Goal: Transaction & Acquisition: Purchase product/service

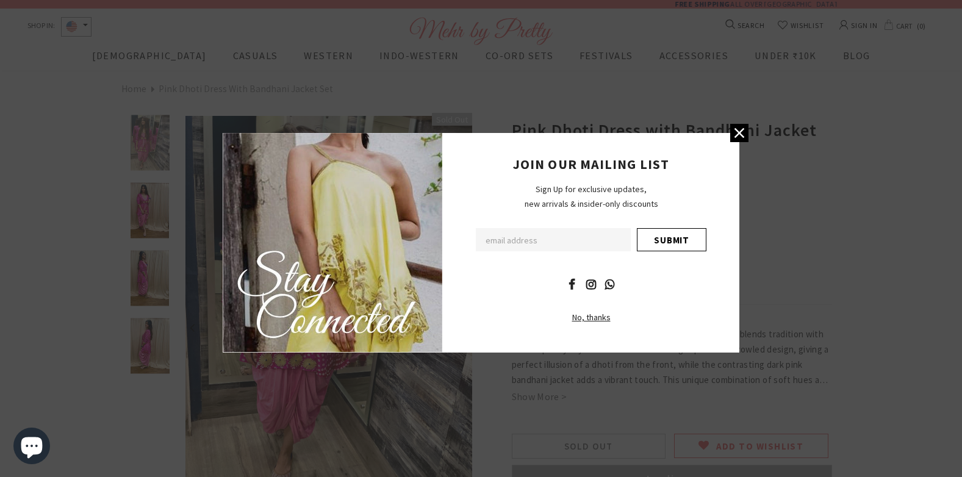
drag, startPoint x: 735, startPoint y: 135, endPoint x: 503, endPoint y: 182, distance: 236.9
click at [735, 135] on icon at bounding box center [739, 133] width 16 height 16
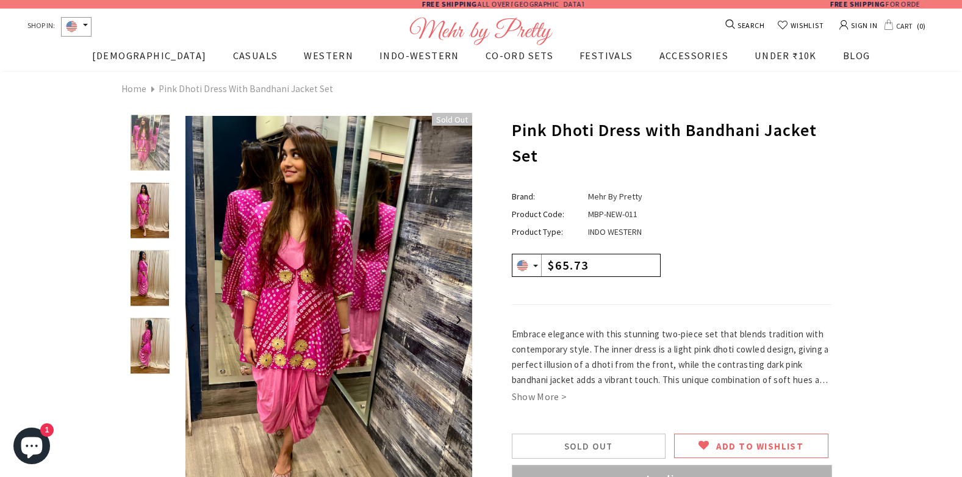
click at [146, 271] on img at bounding box center [148, 278] width 43 height 55
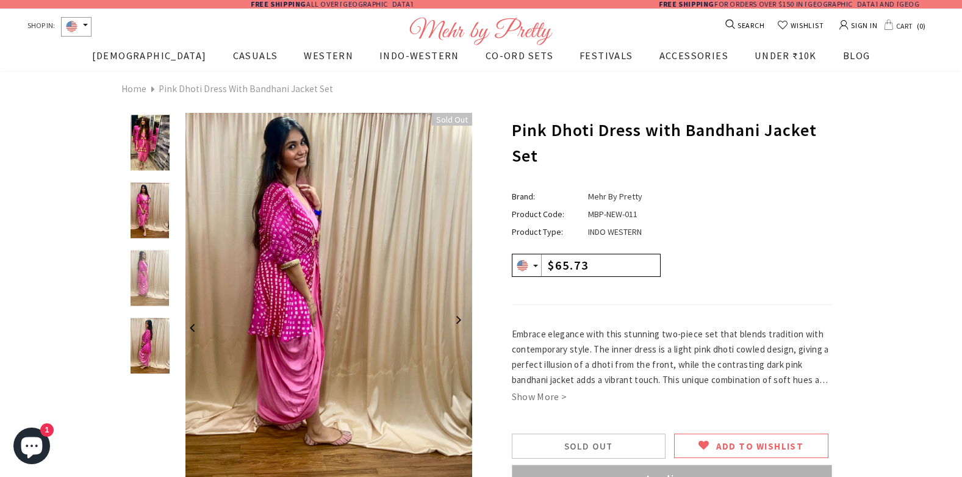
click at [144, 206] on img at bounding box center [148, 210] width 43 height 55
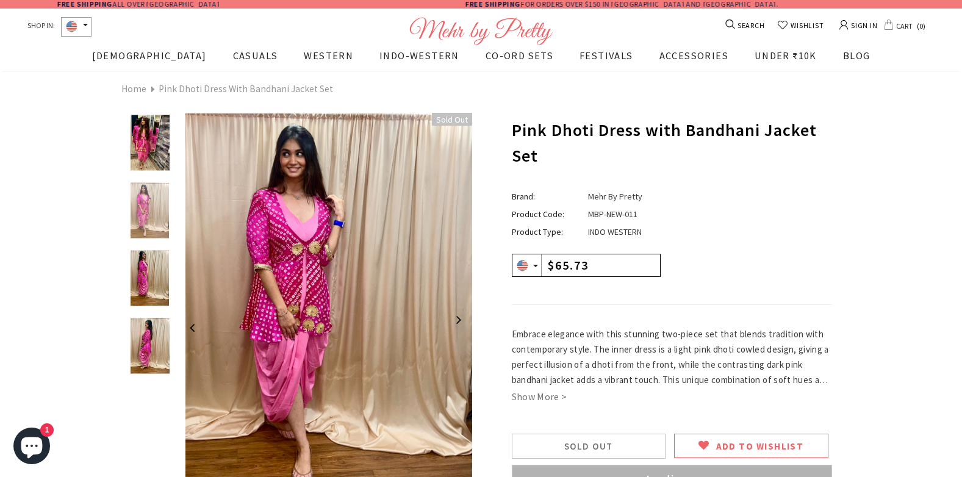
click at [146, 337] on img at bounding box center [148, 345] width 43 height 55
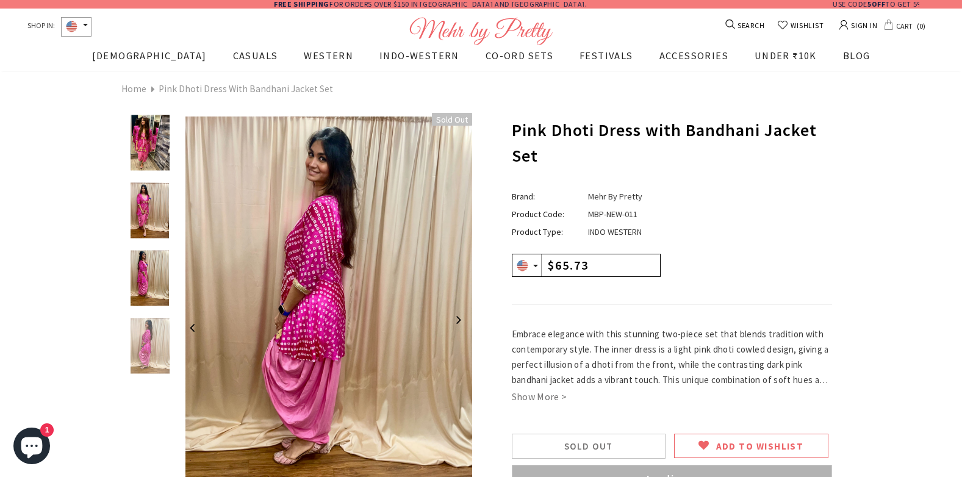
click at [744, 28] on span "SEARCH" at bounding box center [750, 25] width 29 height 13
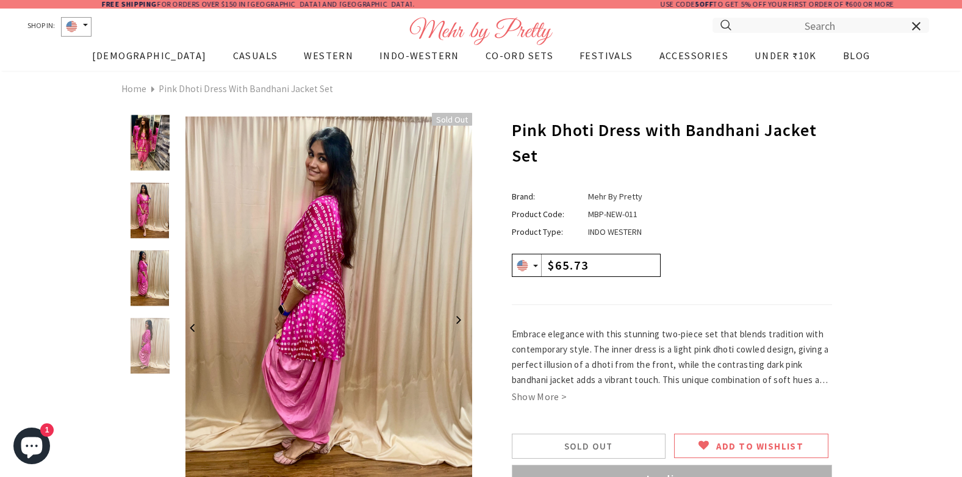
click at [785, 27] on input "Search Site" at bounding box center [805, 25] width 146 height 26
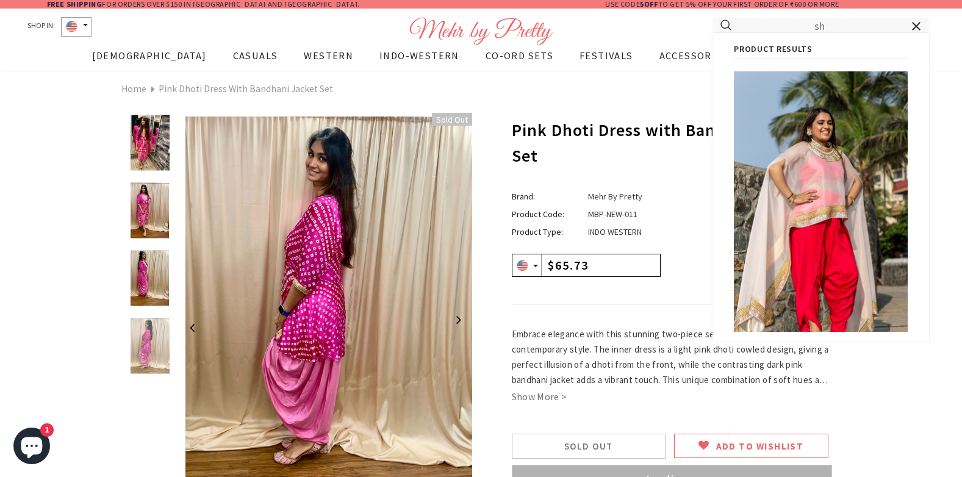
type input "s"
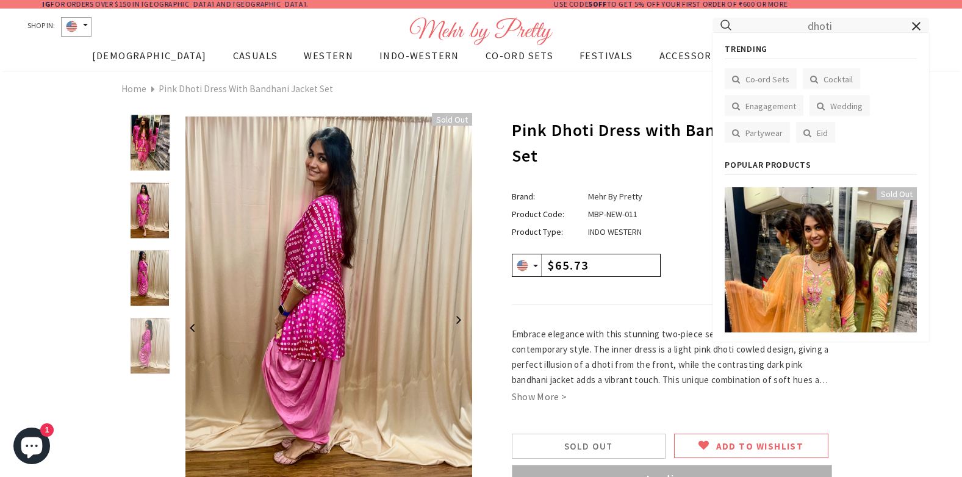
type input "dhoti"
click at [712, 13] on button "submit" at bounding box center [728, 25] width 32 height 24
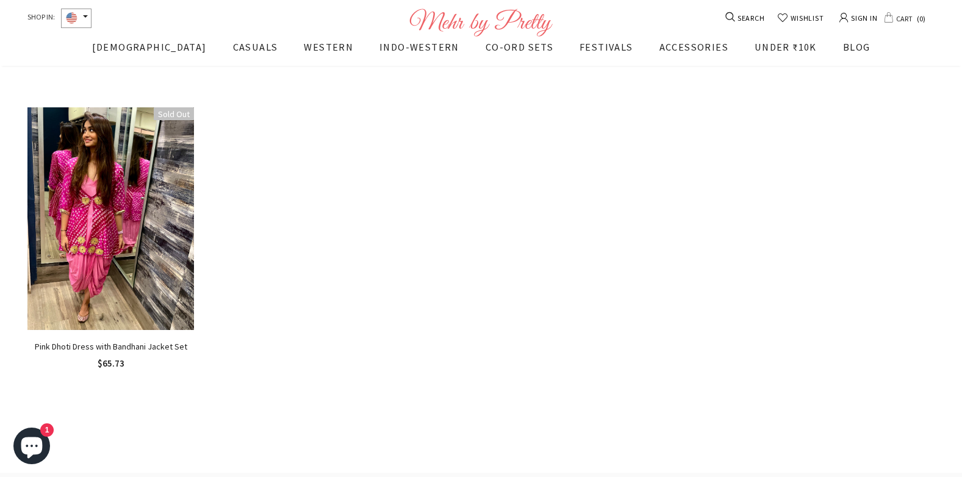
scroll to position [917, 0]
